Goal: Transaction & Acquisition: Book appointment/travel/reservation

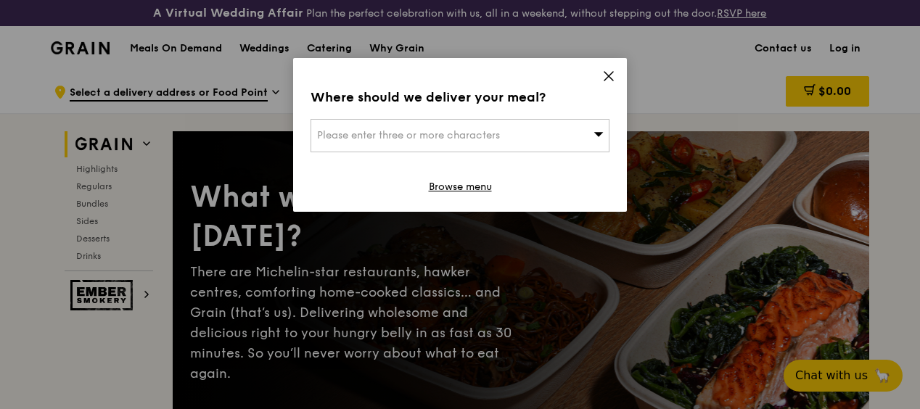
click at [450, 129] on span "Please enter three or more characters" at bounding box center [408, 135] width 183 height 12
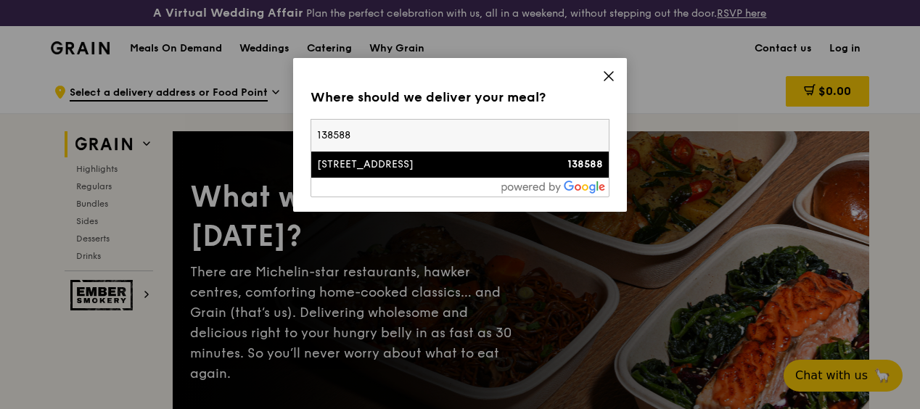
type input "138588"
click at [453, 160] on div "[STREET_ADDRESS]" at bounding box center [424, 164] width 215 height 15
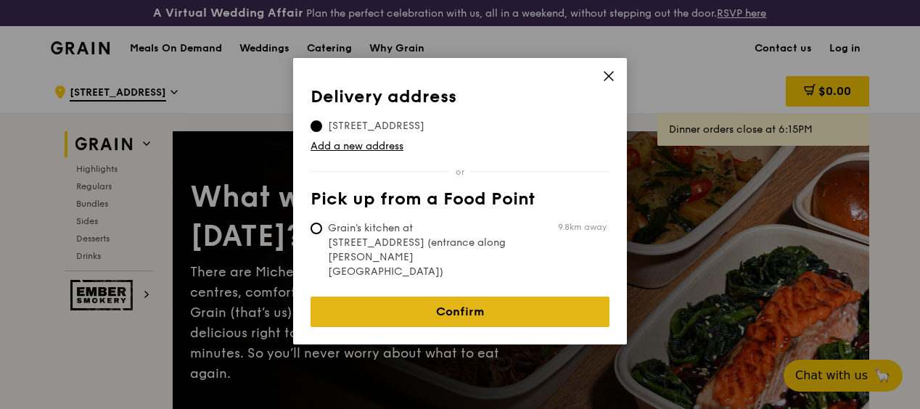
click at [458, 297] on link "Confirm" at bounding box center [459, 312] width 299 height 30
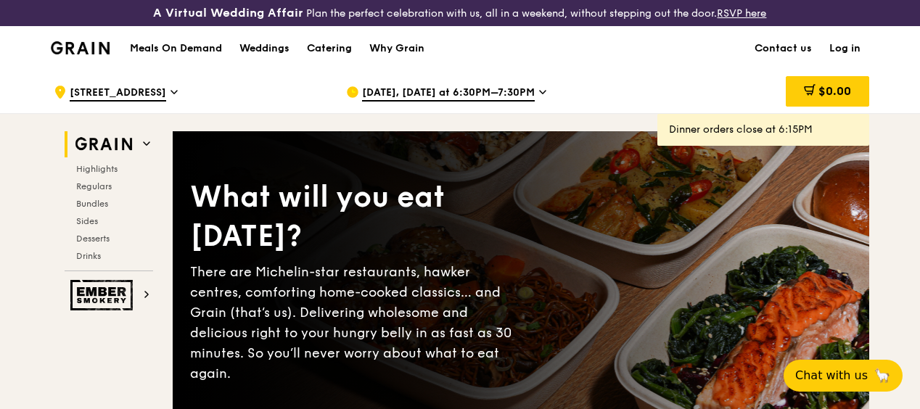
click at [437, 102] on span "[DATE], [DATE] at 6:30PM–7:30PM" at bounding box center [448, 94] width 173 height 16
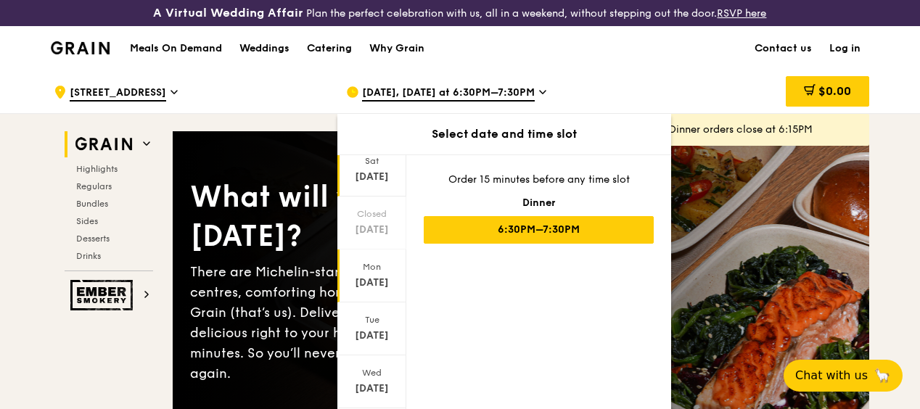
scroll to position [73, 0]
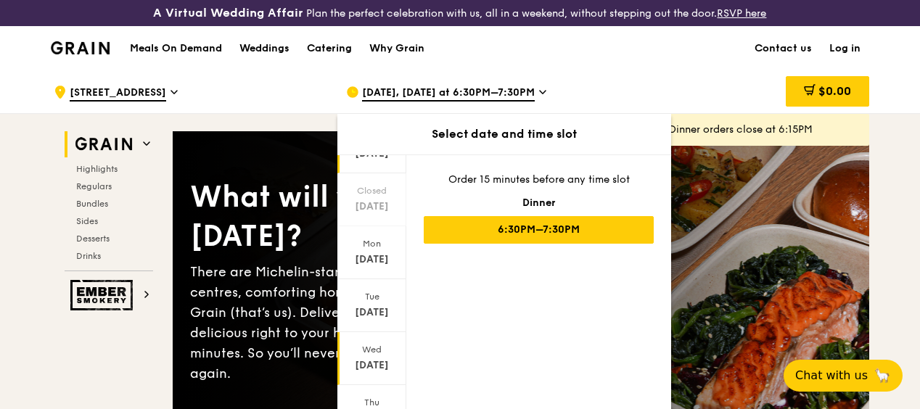
click at [377, 367] on div "Wed Oct 1" at bounding box center [371, 358] width 69 height 53
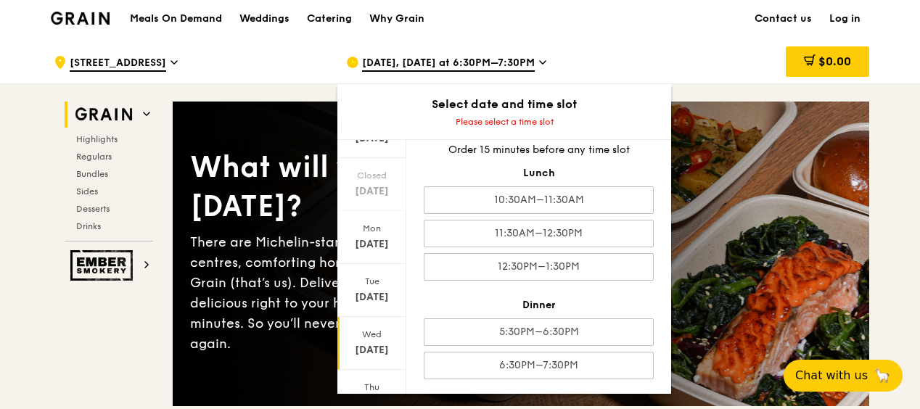
scroll to position [0, 0]
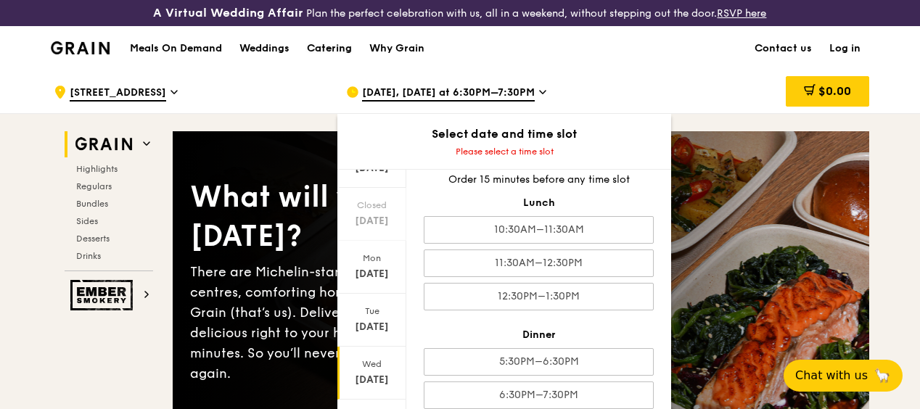
click at [342, 59] on div "Catering" at bounding box center [329, 49] width 45 height 44
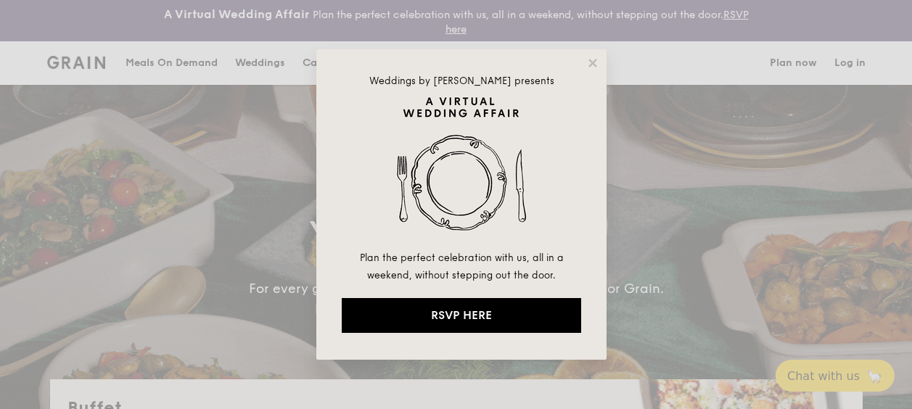
select select
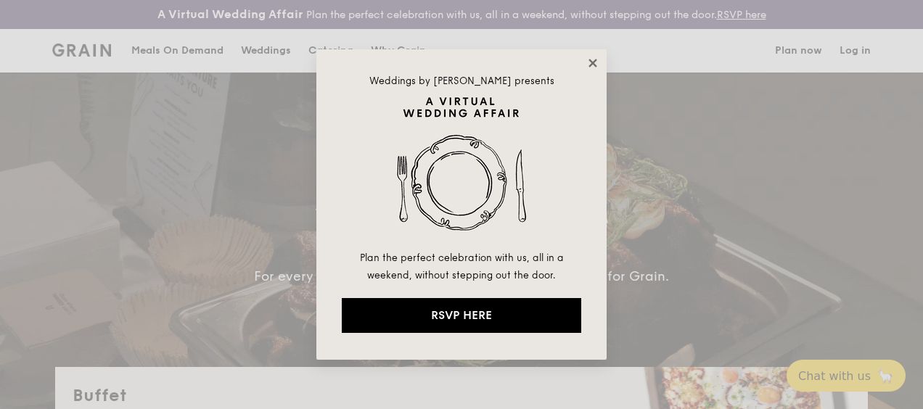
click at [596, 64] on icon at bounding box center [592, 63] width 13 height 13
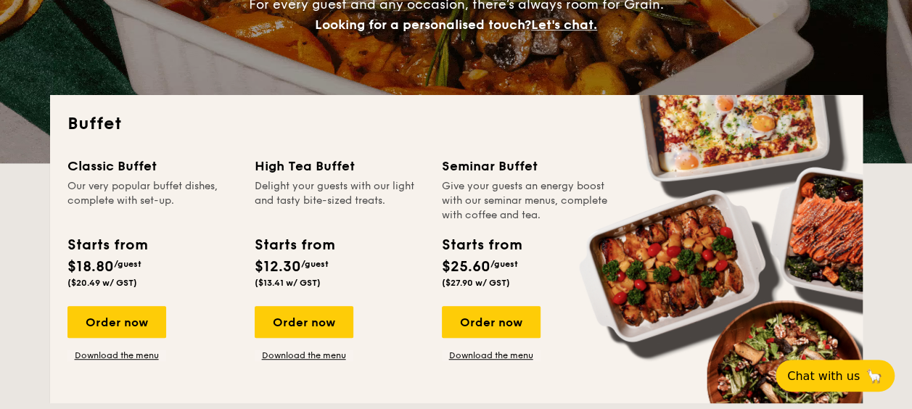
scroll to position [290, 0]
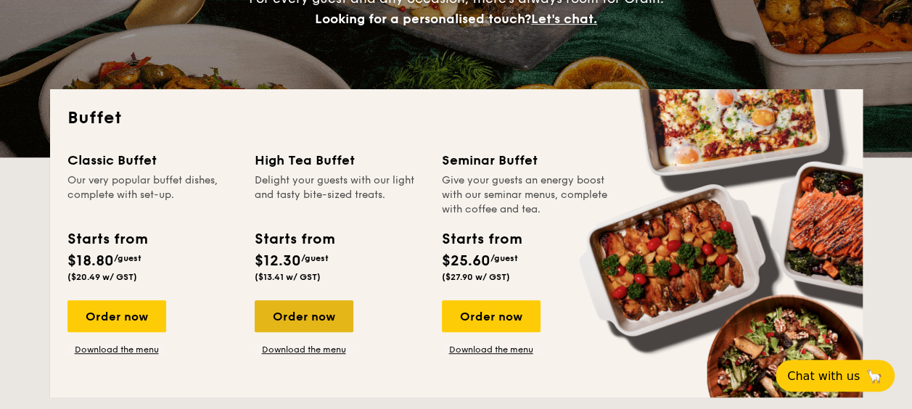
click at [295, 318] on div "Order now" at bounding box center [304, 316] width 99 height 32
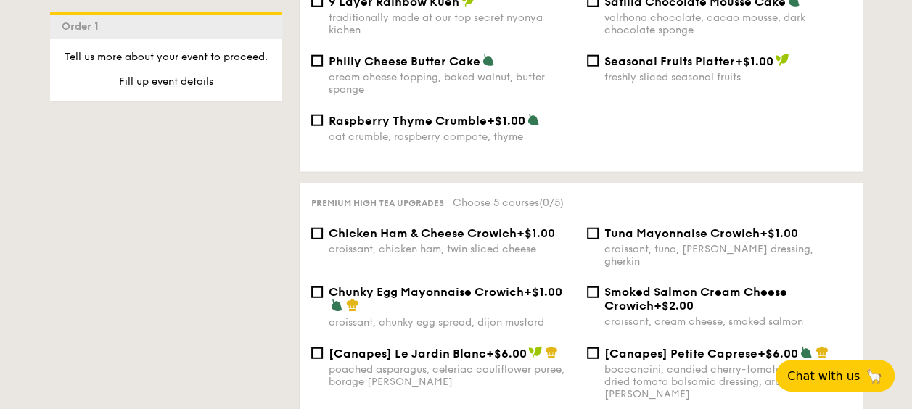
scroll to position [1814, 0]
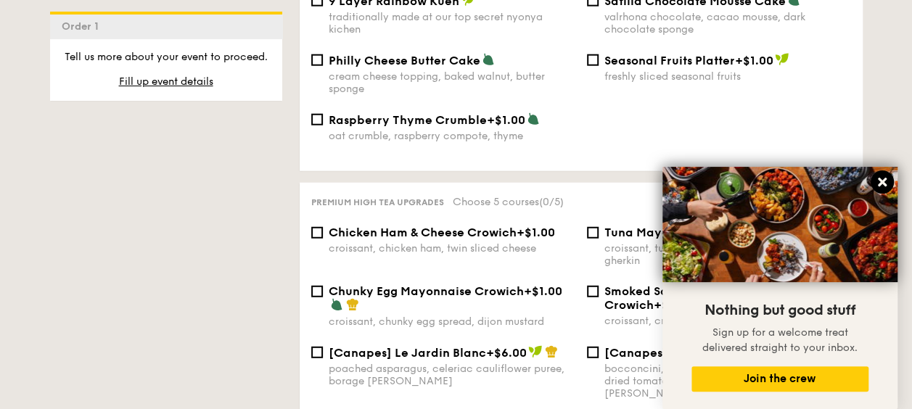
click at [882, 182] on icon at bounding box center [882, 182] width 9 height 9
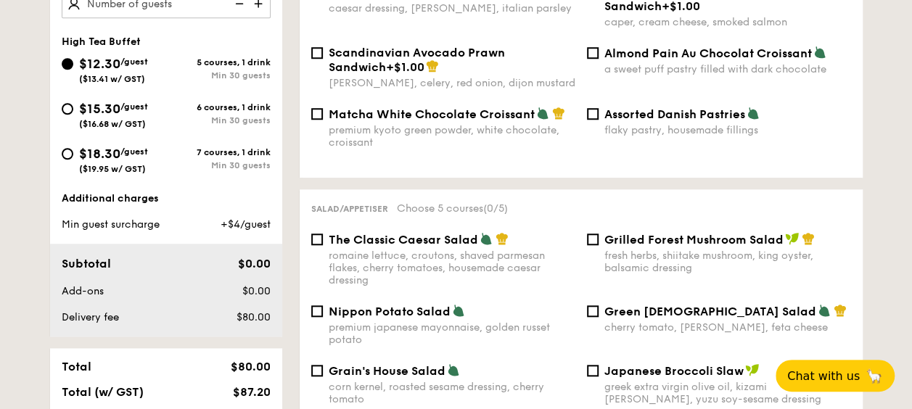
scroll to position [435, 0]
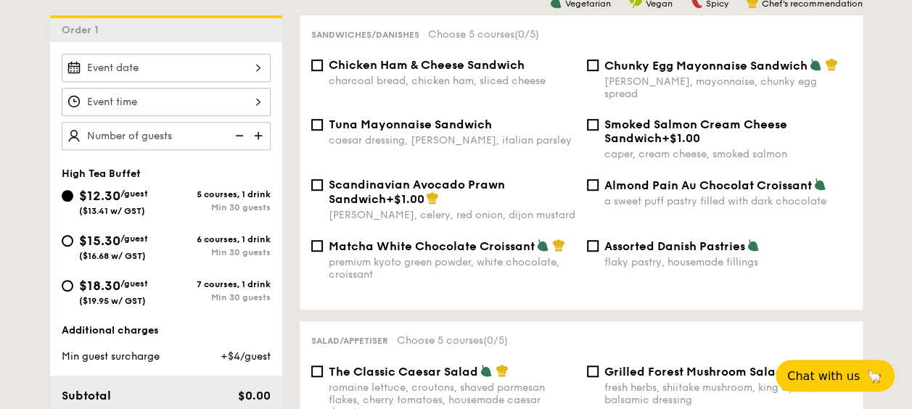
click at [260, 135] on img at bounding box center [260, 136] width 22 height 28
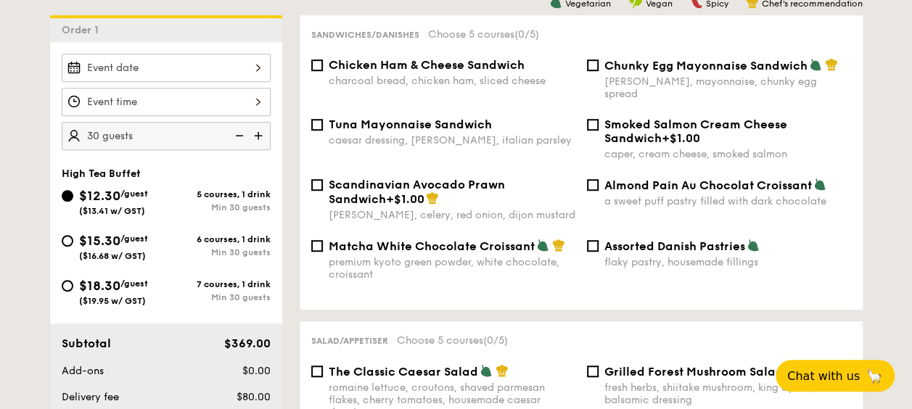
click at [260, 135] on img at bounding box center [260, 136] width 22 height 28
type input "45 guests"
click at [260, 97] on div at bounding box center [166, 102] width 209 height 28
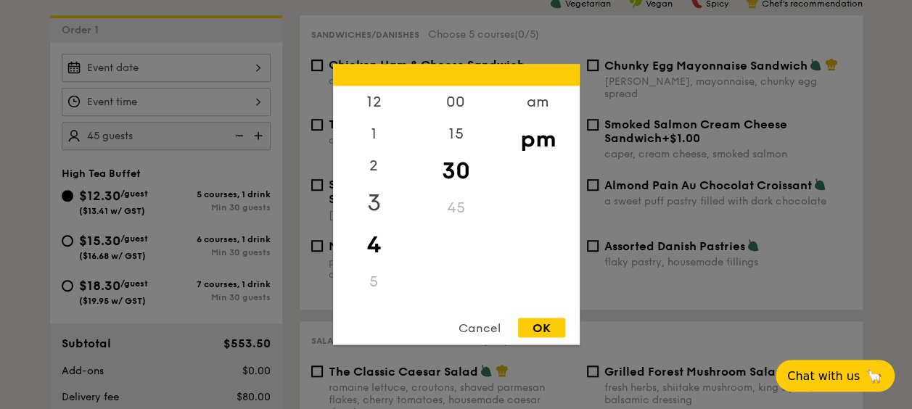
click at [378, 199] on div "3" at bounding box center [374, 203] width 82 height 42
click at [458, 107] on div "00" at bounding box center [456, 107] width 82 height 42
click at [397, 181] on div "2" at bounding box center [374, 171] width 82 height 42
click at [448, 206] on div "45" at bounding box center [456, 213] width 82 height 42
click at [547, 328] on div "OK" at bounding box center [541, 328] width 47 height 20
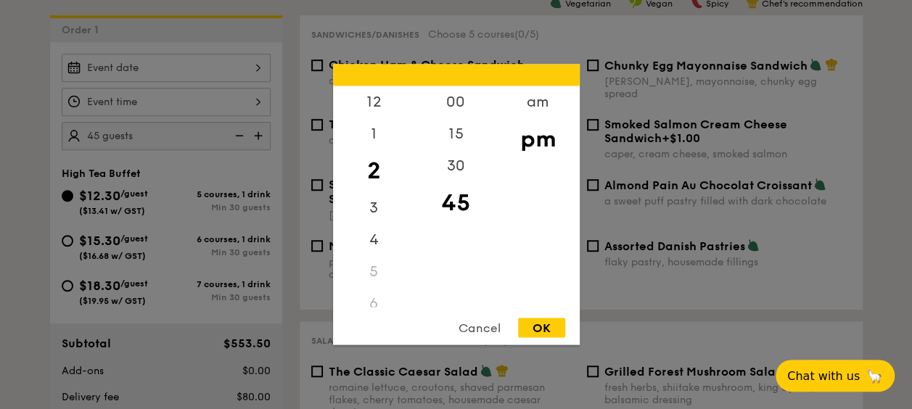
type input "2:45PM"
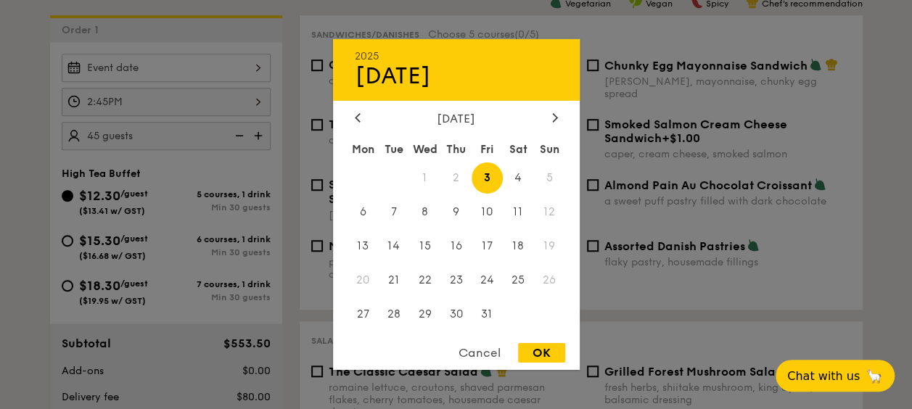
click at [123, 73] on div "2025 Oct 03 October 2025 Mon Tue Wed Thu Fri Sat Sun 1 2 3 4 5 6 7 8 9 10 11 12…" at bounding box center [166, 68] width 209 height 28
click at [453, 179] on span "2" at bounding box center [455, 177] width 31 height 31
click at [486, 354] on div "Cancel" at bounding box center [479, 353] width 71 height 20
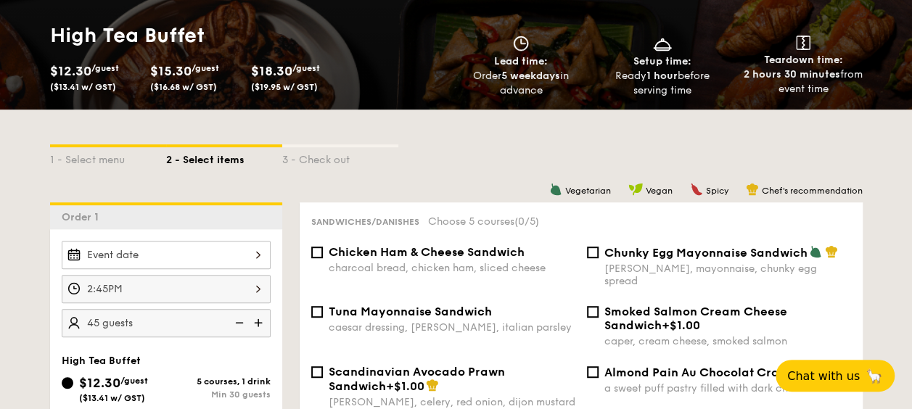
scroll to position [0, 0]
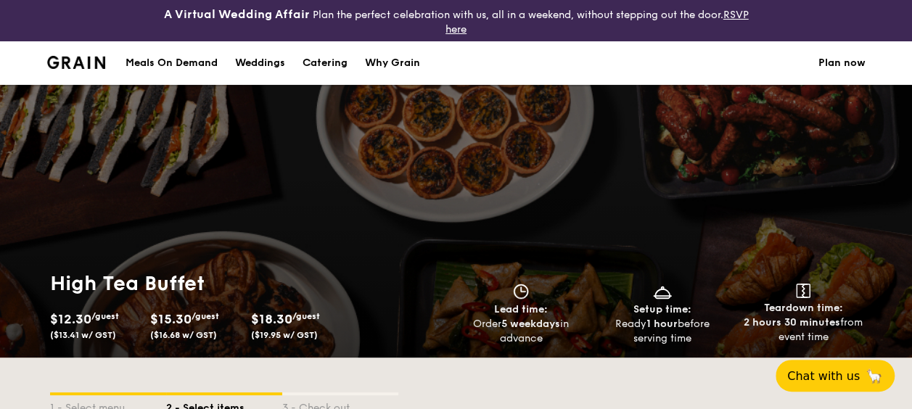
click at [176, 62] on div "Meals On Demand" at bounding box center [171, 63] width 92 height 44
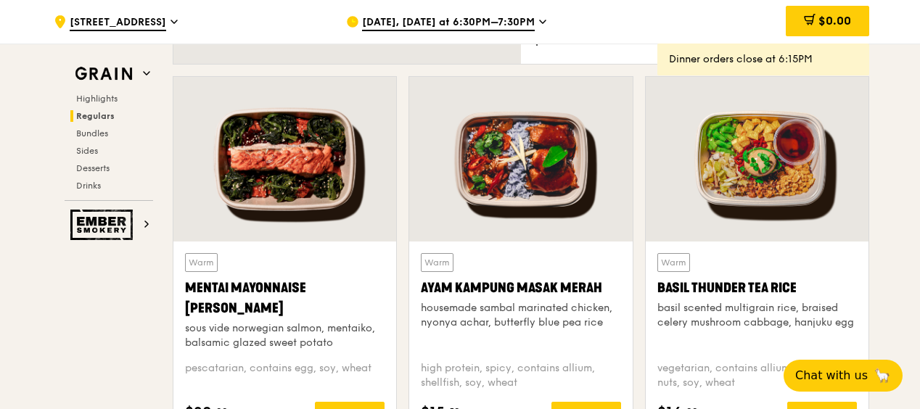
scroll to position [1523, 0]
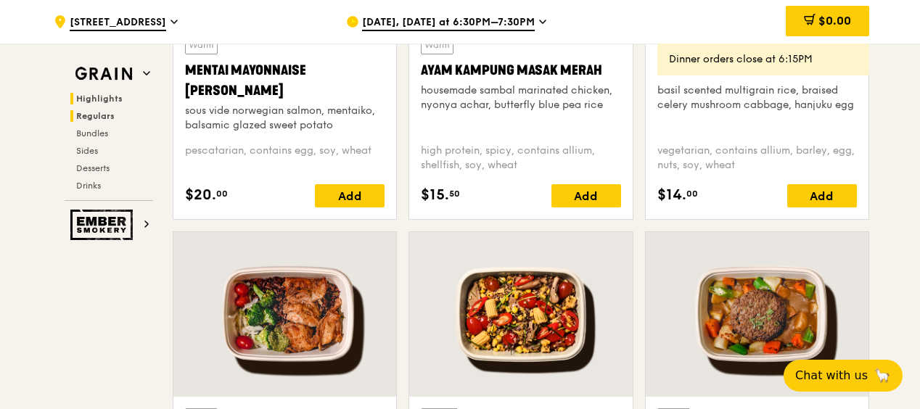
click at [97, 102] on span "Highlights" at bounding box center [99, 99] width 46 height 10
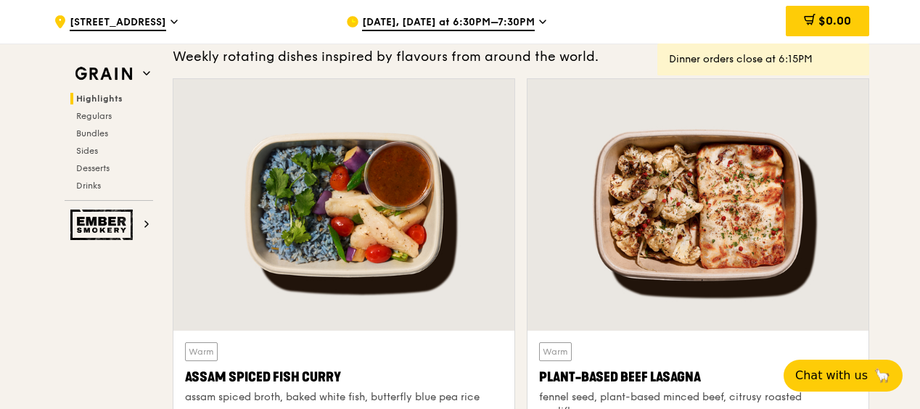
scroll to position [448, 0]
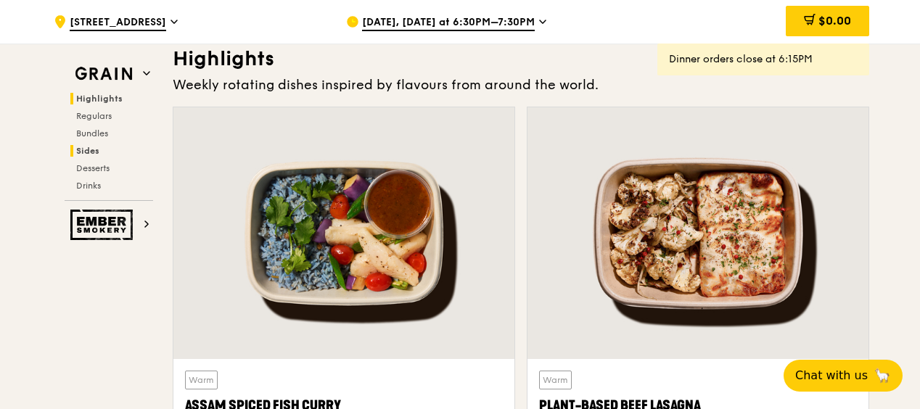
click at [83, 149] on span "Sides" at bounding box center [87, 151] width 23 height 10
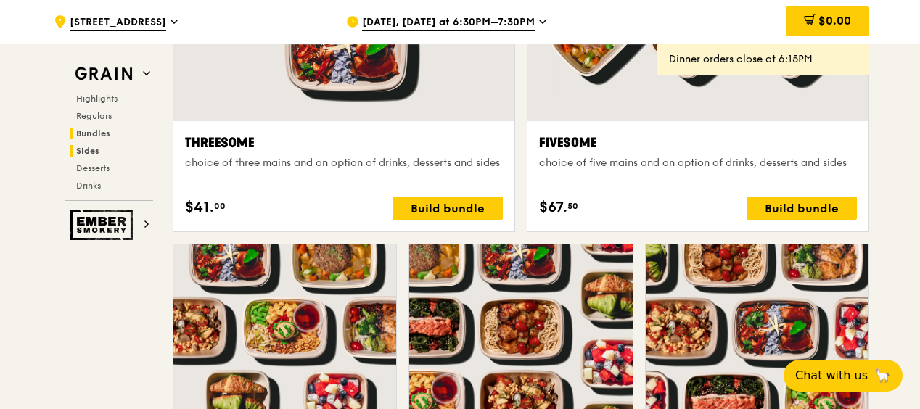
scroll to position [3280, 0]
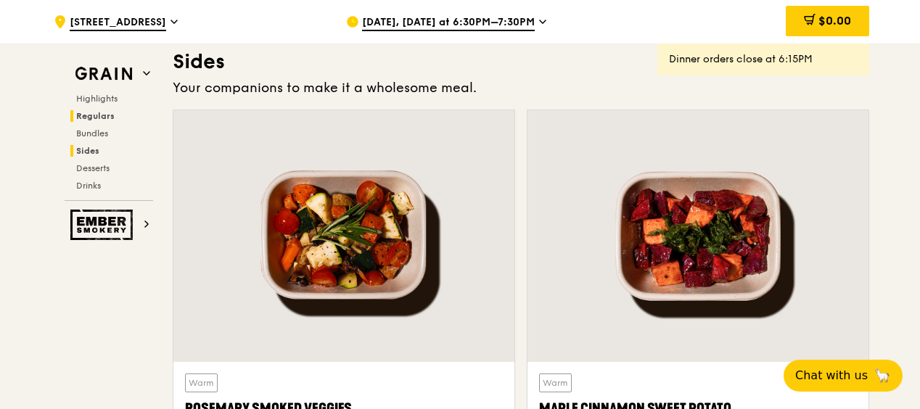
click at [97, 115] on span "Regulars" at bounding box center [95, 116] width 38 height 10
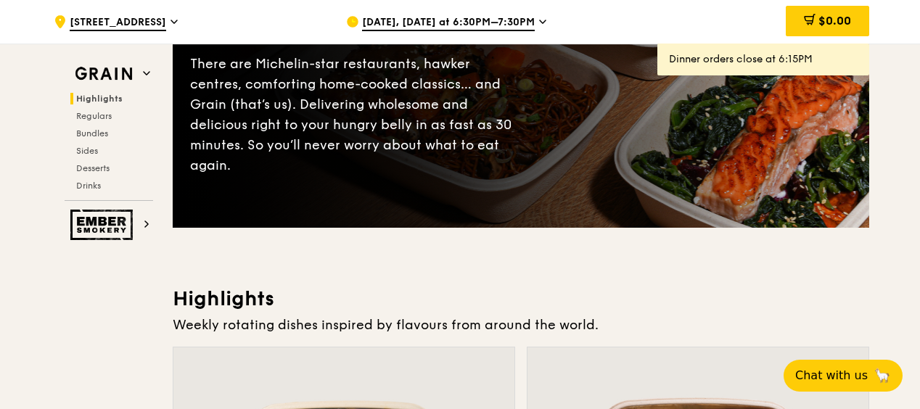
scroll to position [0, 0]
